Goal: Information Seeking & Learning: Learn about a topic

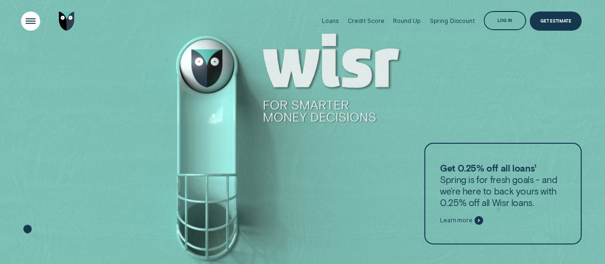
click at [32, 22] on div "Open Menu" at bounding box center [30, 21] width 27 height 27
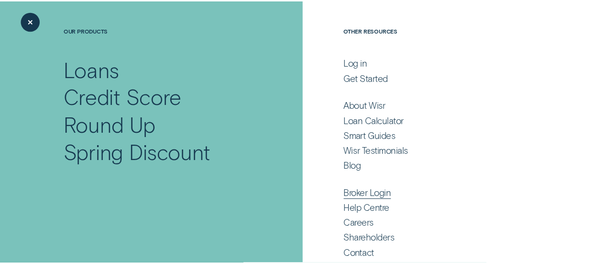
scroll to position [69, 0]
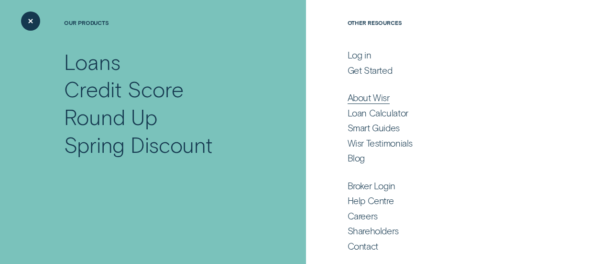
click at [366, 99] on div "About Wisr" at bounding box center [369, 97] width 42 height 11
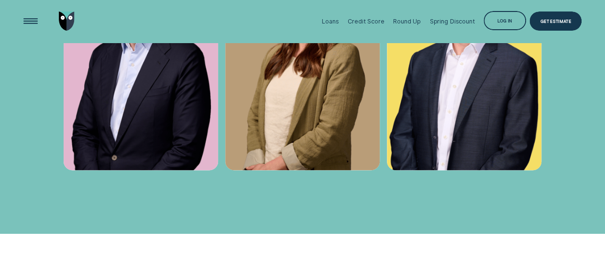
scroll to position [2392, 0]
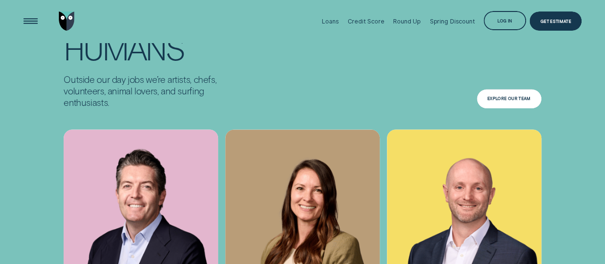
click at [509, 102] on div "Explore Our Team" at bounding box center [509, 98] width 65 height 19
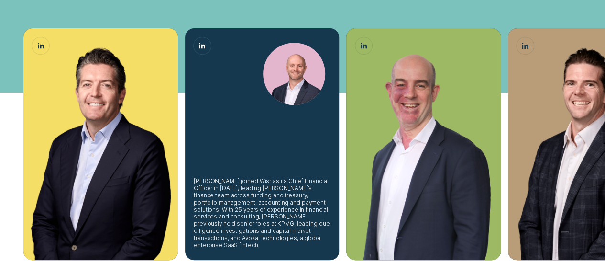
scroll to position [239, 0]
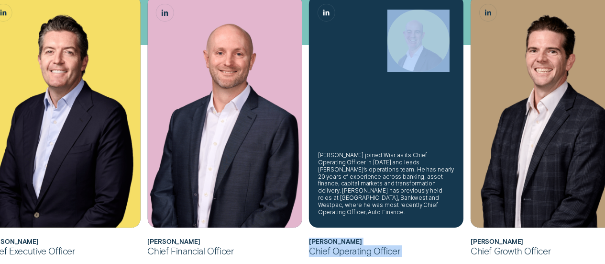
drag, startPoint x: 563, startPoint y: 122, endPoint x: 386, endPoint y: 127, distance: 176.6
click at [386, 127] on ul "[PERSON_NAME] joined Wisr as its Chief Financial Officer in [DATE] before being…" at bounding box center [264, 125] width 565 height 261
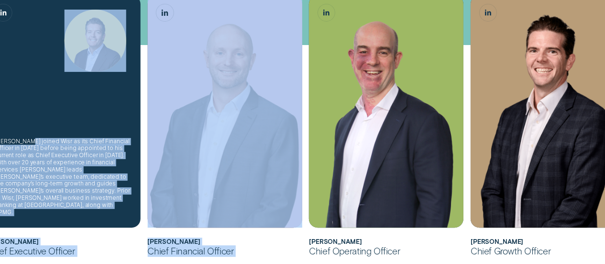
drag, startPoint x: 27, startPoint y: 137, endPoint x: 337, endPoint y: 153, distance: 310.4
click at [337, 153] on ul "[PERSON_NAME] joined Wisr as its Chief Financial Officer in [DATE] before being…" at bounding box center [264, 125] width 565 height 261
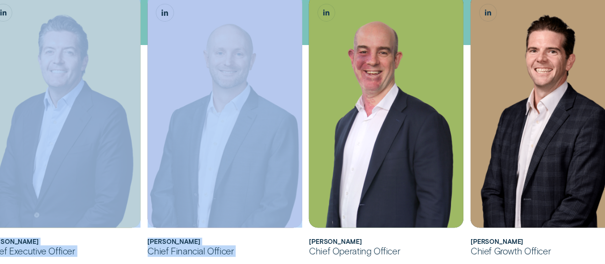
click at [247, 244] on h2 "[PERSON_NAME]" at bounding box center [224, 241] width 155 height 7
